Goal: Task Accomplishment & Management: Use online tool/utility

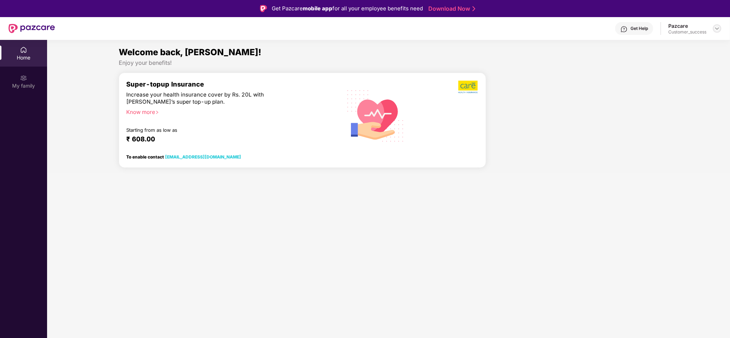
click at [717, 28] on img at bounding box center [717, 29] width 6 height 6
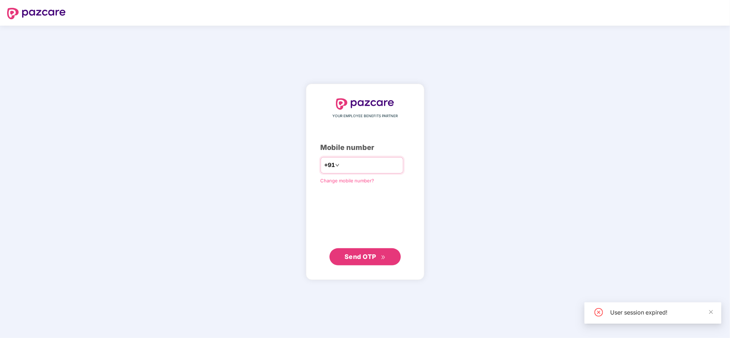
click at [384, 158] on div "+91" at bounding box center [361, 165] width 83 height 16
click at [369, 167] on input "number" at bounding box center [370, 165] width 58 height 11
type input "**********"
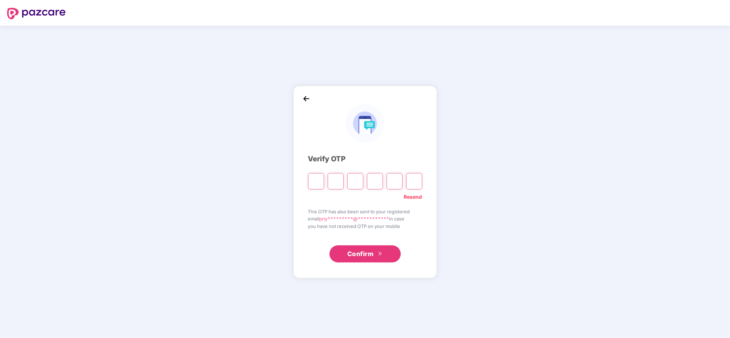
paste input "*"
type input "*"
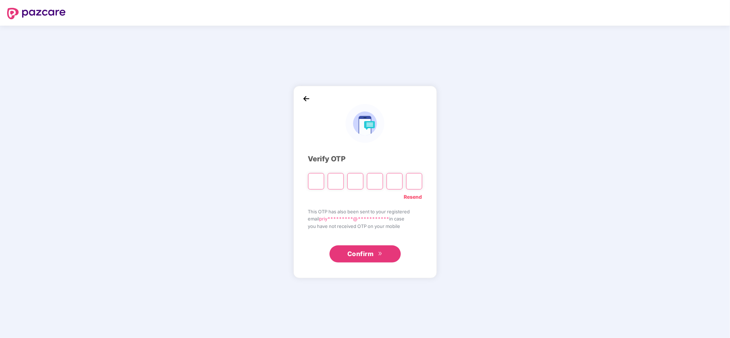
type input "*"
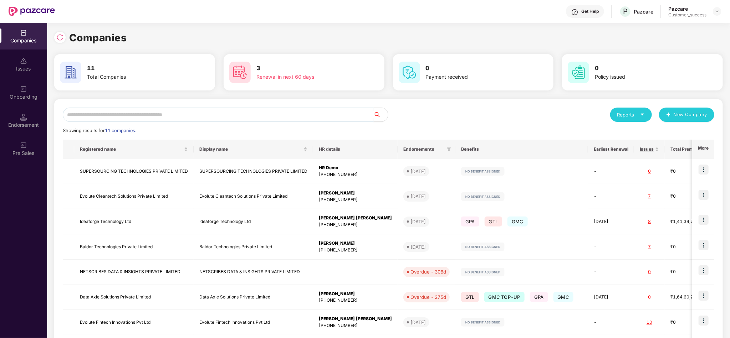
click at [313, 115] on input "text" at bounding box center [218, 115] width 311 height 14
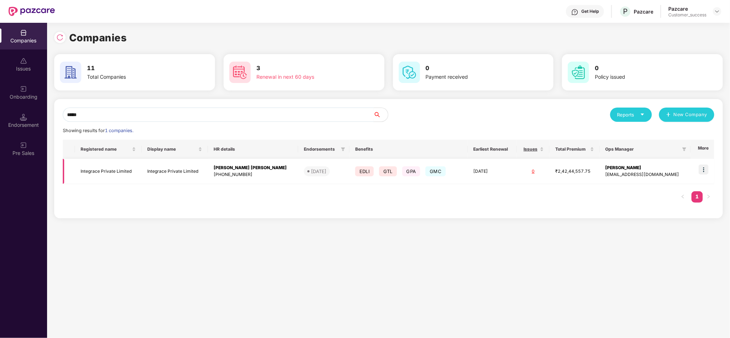
type input "*****"
click at [705, 169] on img at bounding box center [703, 170] width 10 height 10
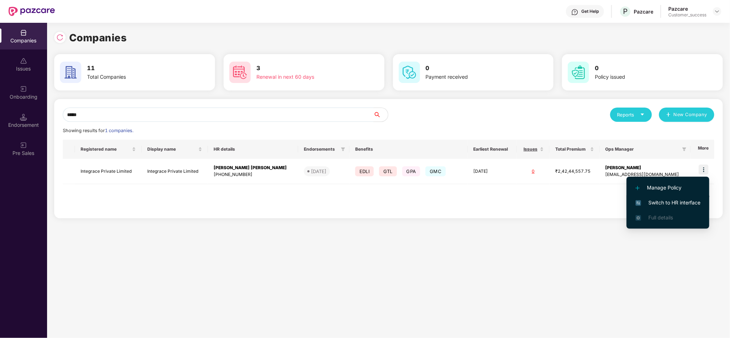
click at [665, 204] on span "Switch to HR interface" at bounding box center [667, 203] width 65 height 8
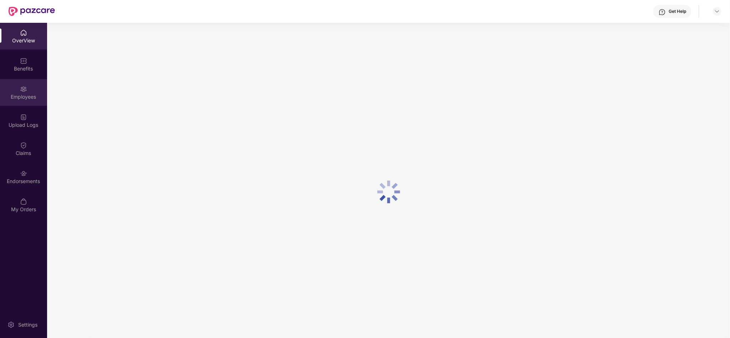
click at [27, 92] on img at bounding box center [23, 89] width 7 height 7
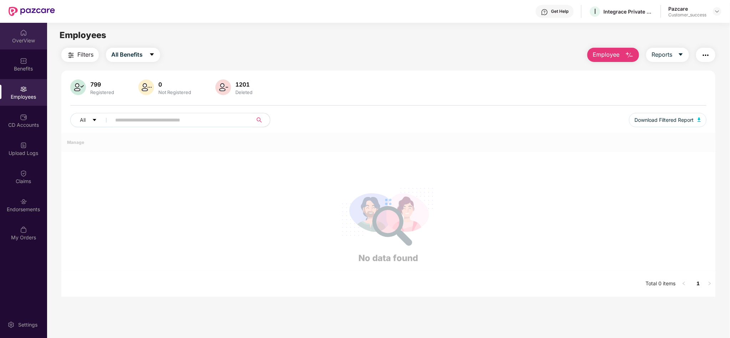
click at [21, 41] on div "OverView" at bounding box center [23, 40] width 47 height 7
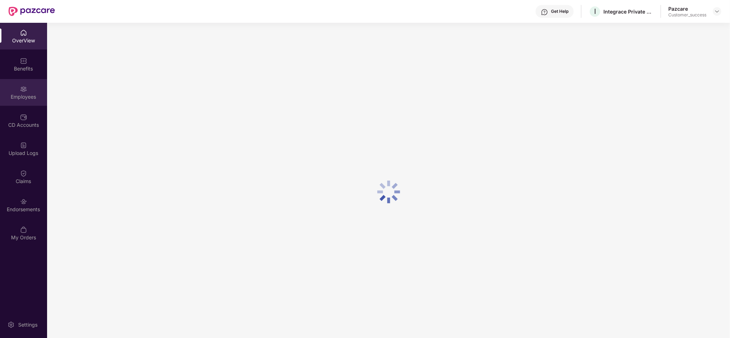
click at [26, 100] on div "Employees" at bounding box center [23, 96] width 47 height 7
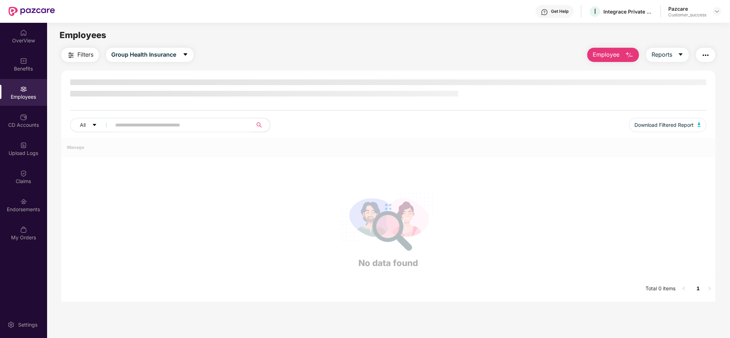
click at [355, 61] on div "Filters Group Health Insurance Employee Reports" at bounding box center [388, 55] width 654 height 14
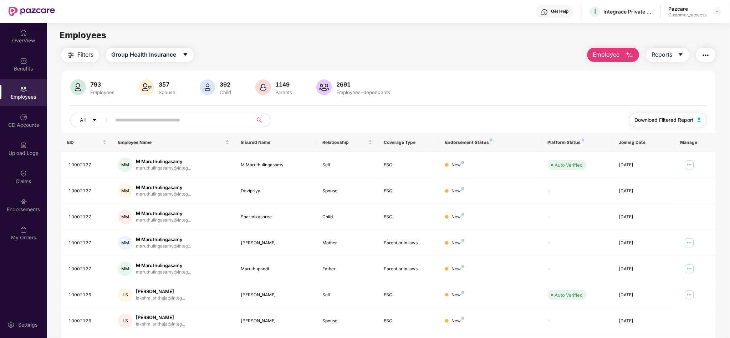
click at [653, 119] on span "Download Filtered Report" at bounding box center [664, 120] width 59 height 8
